Goal: Information Seeking & Learning: Check status

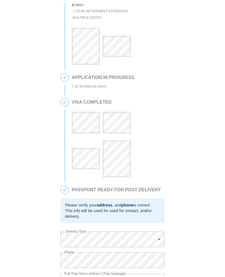
scroll to position [125, 0]
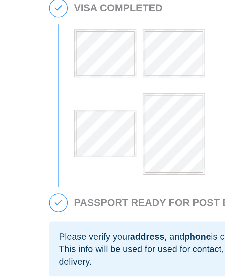
scroll to position [125, 0]
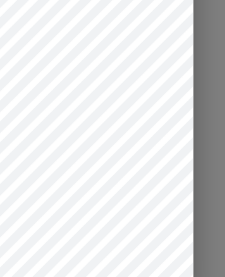
scroll to position [128, 0]
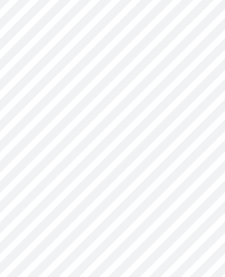
scroll to position [143, 0]
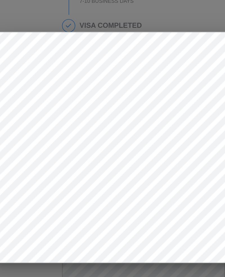
scroll to position [143, 0]
